Goal: Task Accomplishment & Management: Use online tool/utility

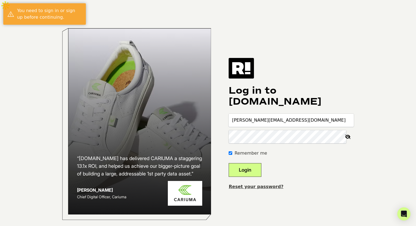
type input "[PERSON_NAME][EMAIL_ADDRESS][DOMAIN_NAME]"
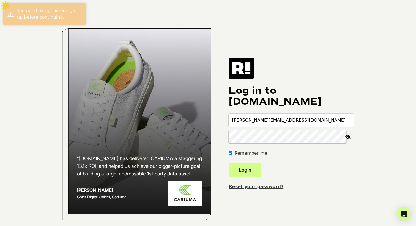
click at [229, 163] on button "Login" at bounding box center [245, 170] width 33 height 14
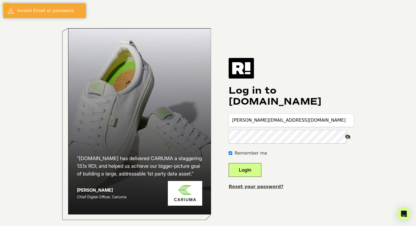
type input "[PERSON_NAME][EMAIL_ADDRESS][DOMAIN_NAME]"
click at [229, 163] on button "Login" at bounding box center [245, 170] width 33 height 14
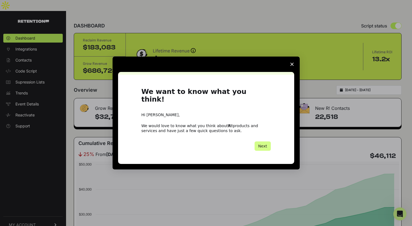
click at [293, 66] on polygon "Close survey" at bounding box center [291, 64] width 3 height 3
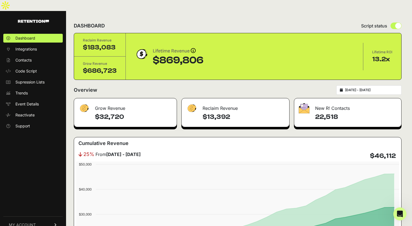
click at [27, 217] on link "MY ACCOUNT" at bounding box center [32, 225] width 59 height 17
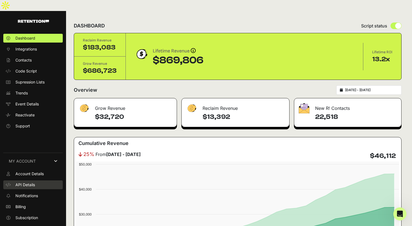
click at [34, 182] on span "API Details" at bounding box center [25, 185] width 20 height 6
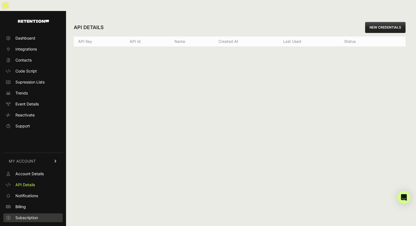
click at [33, 215] on span "Subscription" at bounding box center [26, 218] width 23 height 6
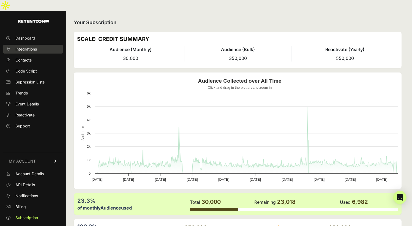
drag, startPoint x: 26, startPoint y: 37, endPoint x: 29, endPoint y: 37, distance: 3.9
click at [26, 47] on span "Integrations" at bounding box center [25, 50] width 21 height 6
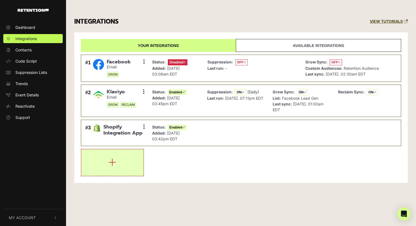
click at [118, 150] on button "button" at bounding box center [112, 163] width 62 height 26
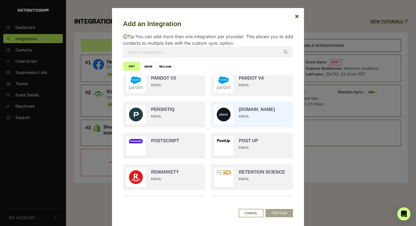
scroll to position [758, 0]
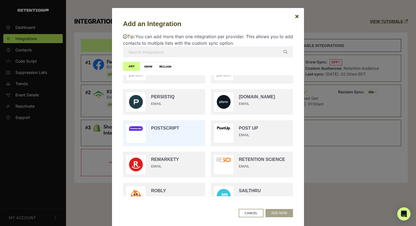
click at [160, 136] on input "radio" at bounding box center [164, 133] width 88 height 31
radio input "true"
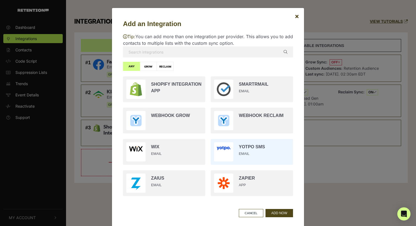
scroll to position [1024, 0]
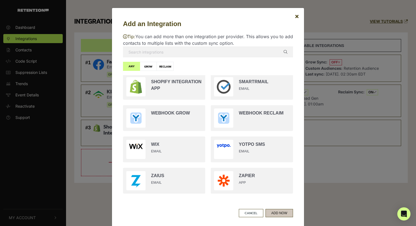
click at [274, 215] on button "ADD NOW" at bounding box center [280, 213] width 28 height 8
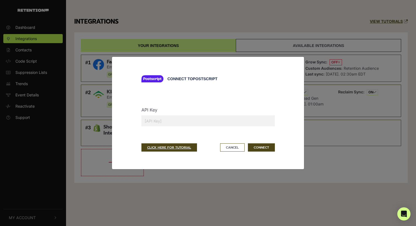
click at [237, 117] on input "text" at bounding box center [207, 121] width 133 height 11
paste input "sk_749ad4476fdd9238d80e7a9edae0d4ee"
type input "sk_749ad4476fdd9238d80e7a9edae0d4ee"
click at [262, 147] on button "CONNECT" at bounding box center [261, 148] width 27 height 8
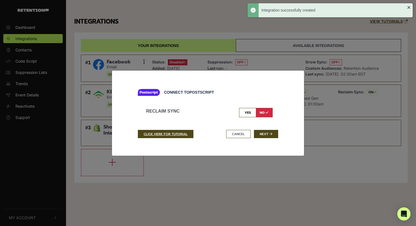
click at [244, 113] on input "checkbox" at bounding box center [256, 112] width 34 height 9
checkbox input "true"
click at [267, 136] on button "Next" at bounding box center [266, 134] width 24 height 8
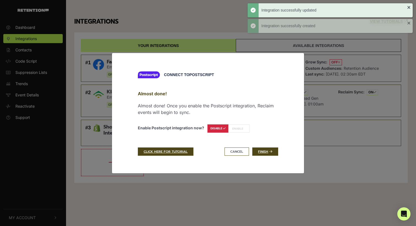
click at [241, 131] on label "ENABLE" at bounding box center [238, 129] width 21 height 8
click at [272, 154] on link "Finish" at bounding box center [265, 152] width 26 height 8
